Goal: Task Accomplishment & Management: Manage account settings

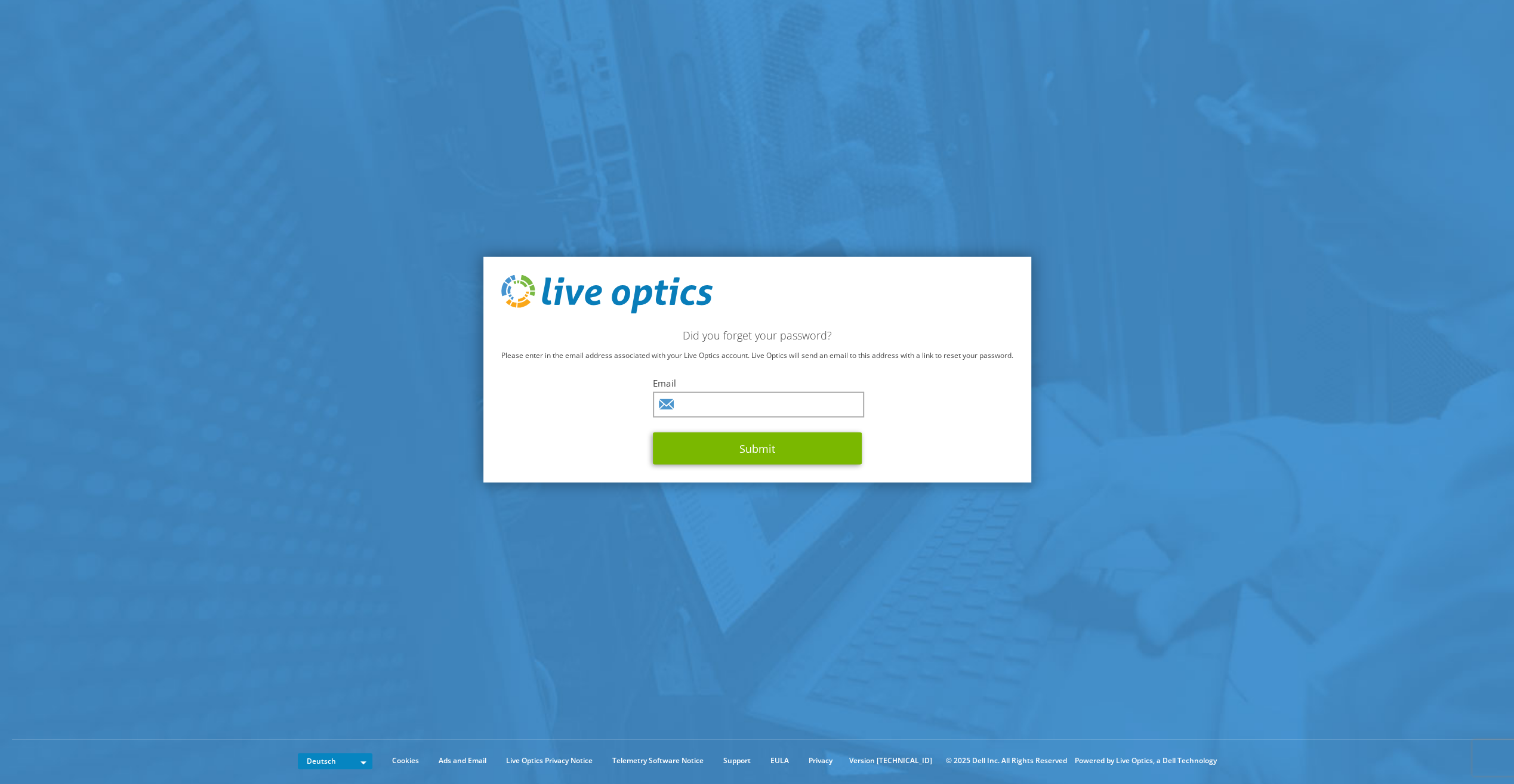
drag, startPoint x: 787, startPoint y: 267, endPoint x: 748, endPoint y: 380, distance: 119.5
click at [787, 267] on div "Did you forget your password? Please enter in the email address associated with…" at bounding box center [757, 369] width 548 height 226
click at [740, 403] on input "text" at bounding box center [758, 405] width 211 height 25
type input "[PERSON_NAME][EMAIL_ADDRESS][PERSON_NAME][DOMAIN_NAME]"
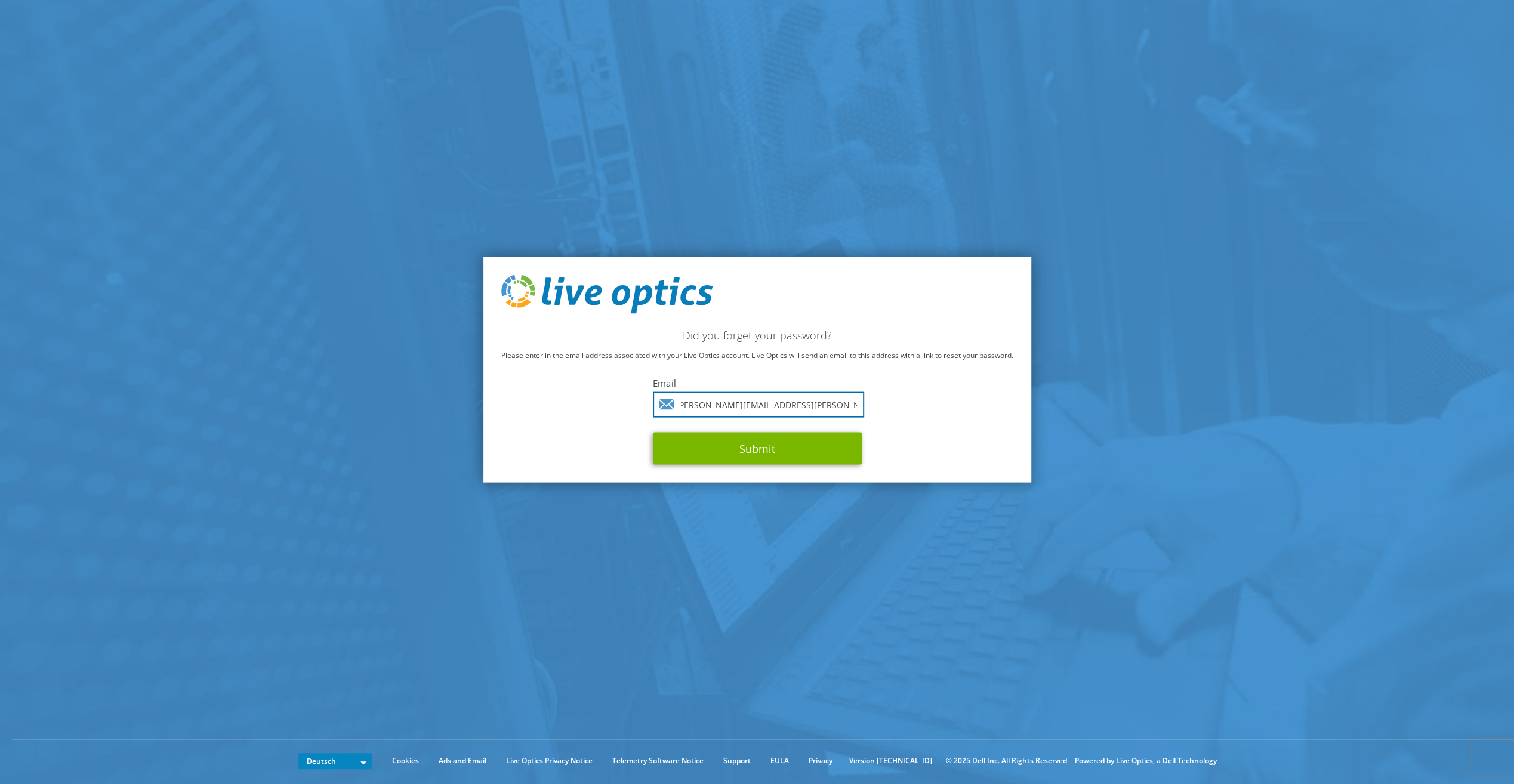
click at [653, 432] on button "Submit" at bounding box center [757, 448] width 209 height 32
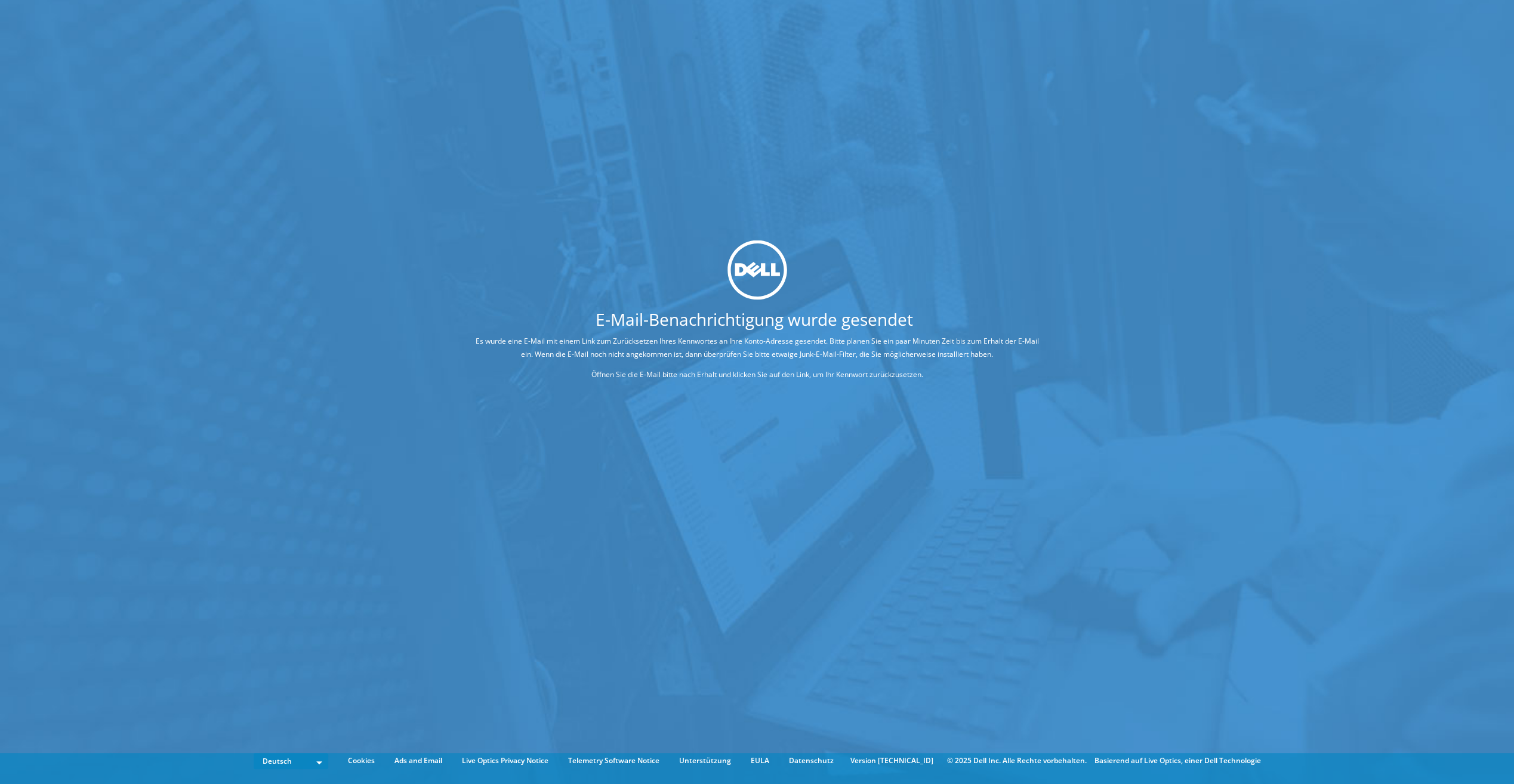
click at [405, 677] on div "E-Mail-Benachrichtigung wurde gesendet Es wurde eine E-Mail mit einem Link zum …" at bounding box center [757, 374] width 1514 height 748
